Goal: Task Accomplishment & Management: Manage account settings

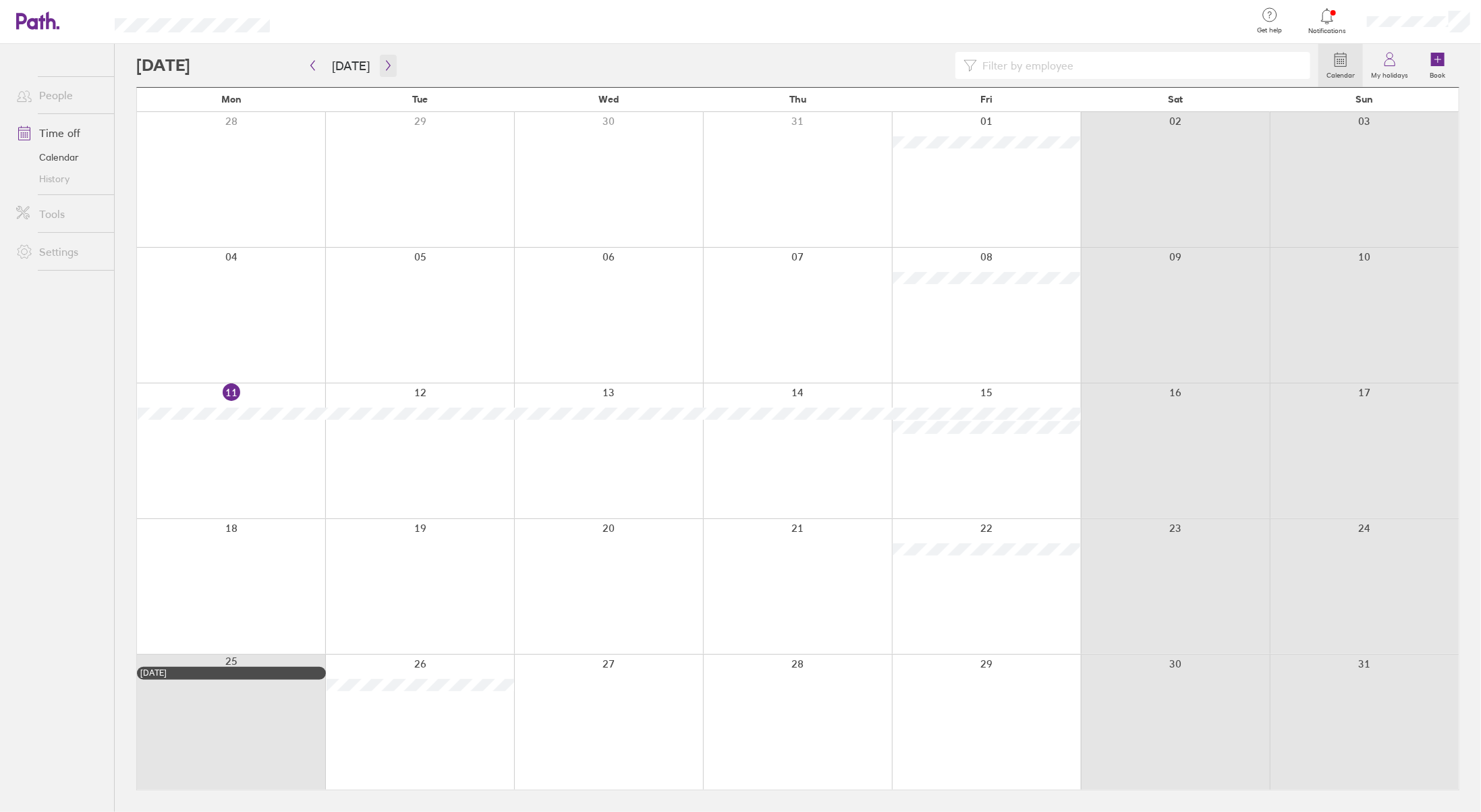
click at [383, 63] on icon "button" at bounding box center [388, 65] width 10 height 11
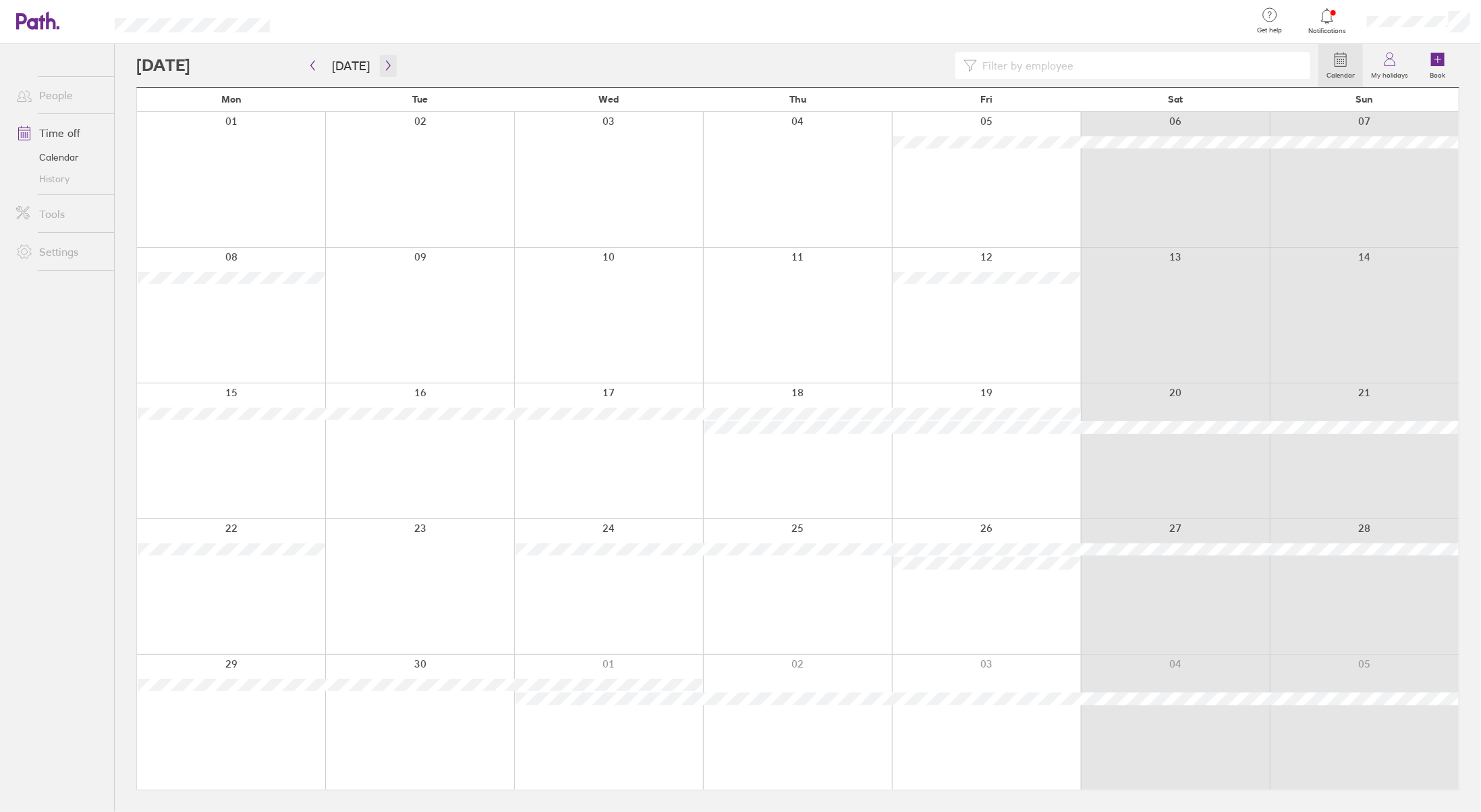
click at [389, 65] on button "button" at bounding box center [388, 66] width 17 height 22
click at [385, 64] on icon "button" at bounding box center [388, 65] width 10 height 11
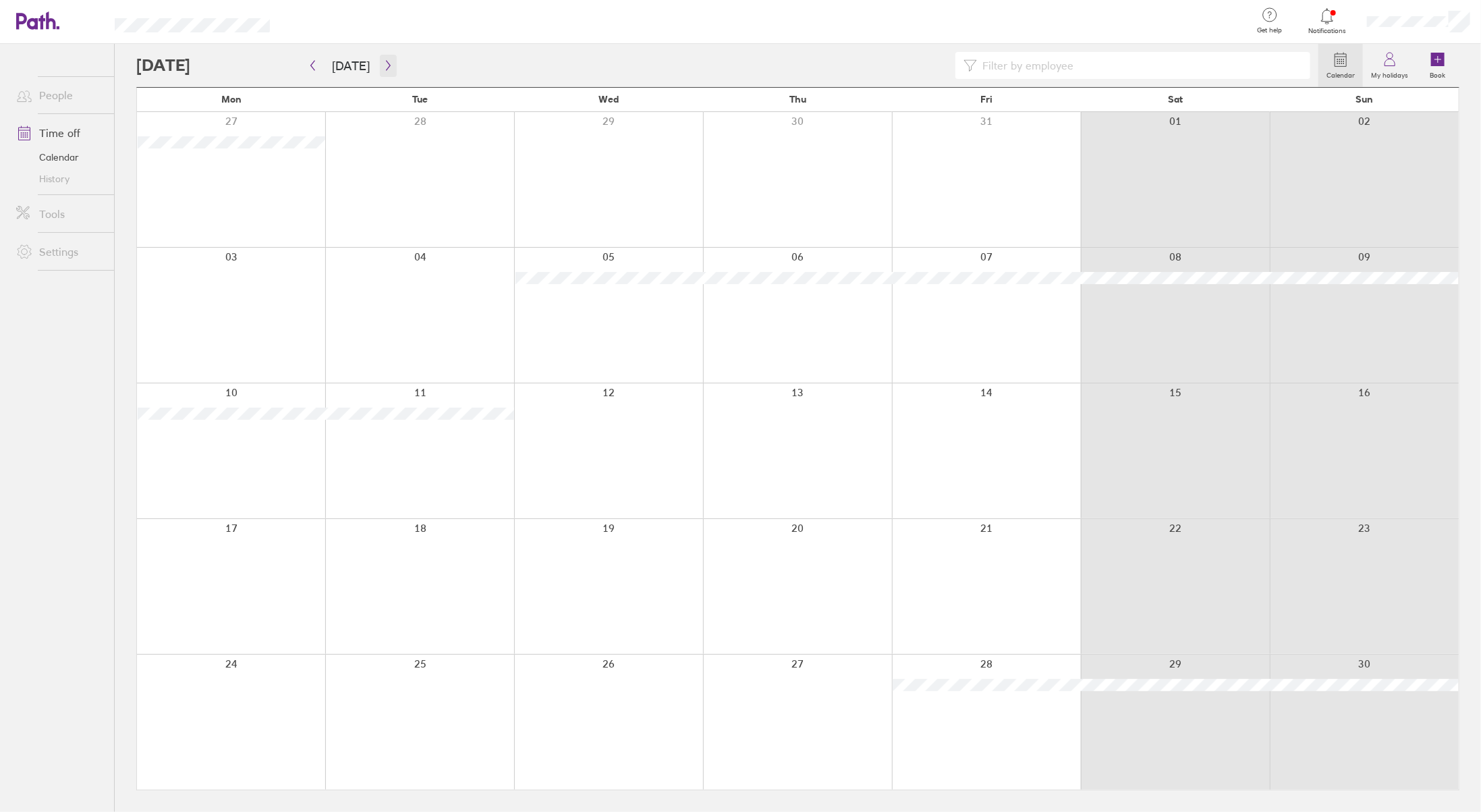
click at [385, 64] on icon "button" at bounding box center [388, 65] width 10 height 11
